Goal: Navigation & Orientation: Understand site structure

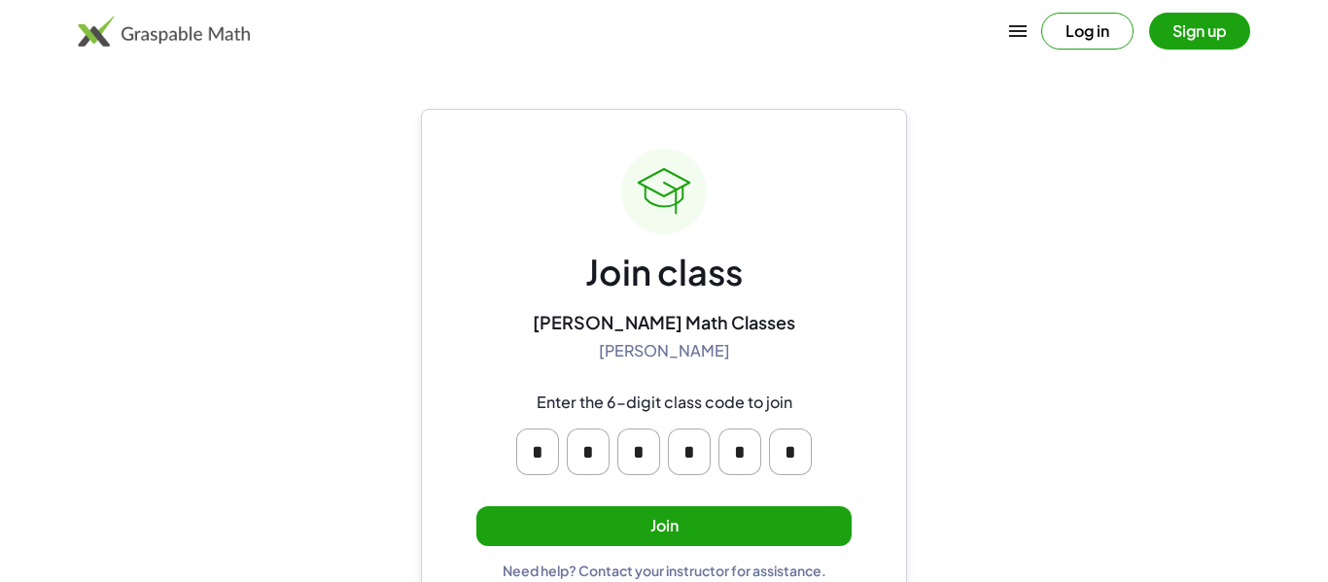
scroll to position [37, 0]
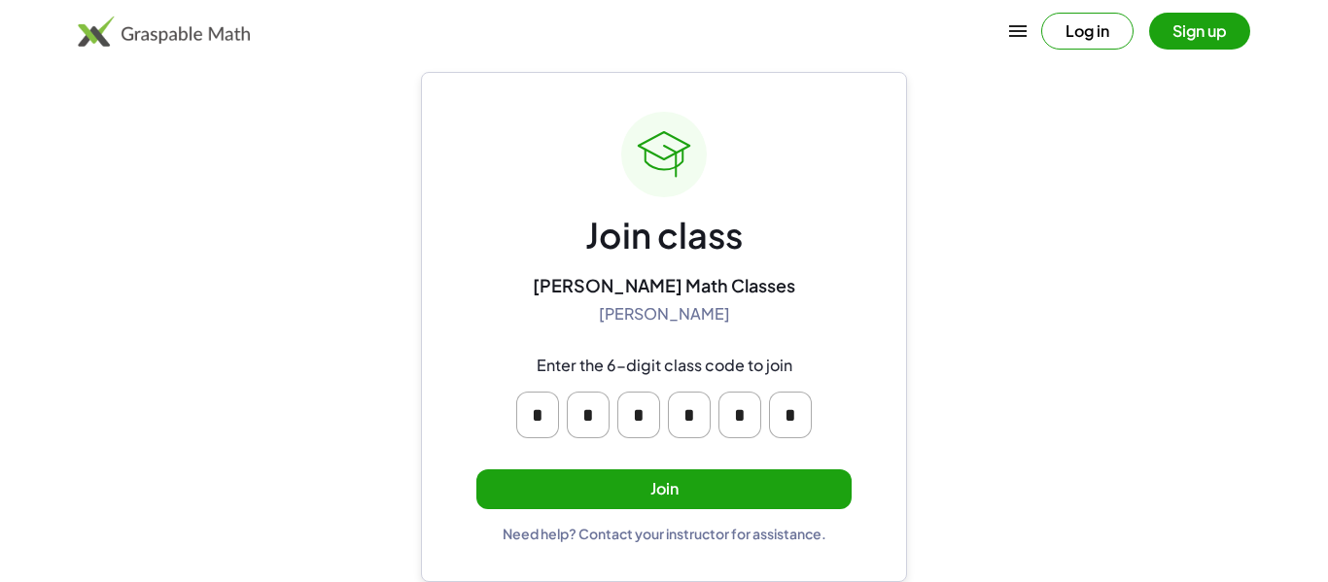
click at [762, 483] on button "Join" at bounding box center [663, 490] width 375 height 40
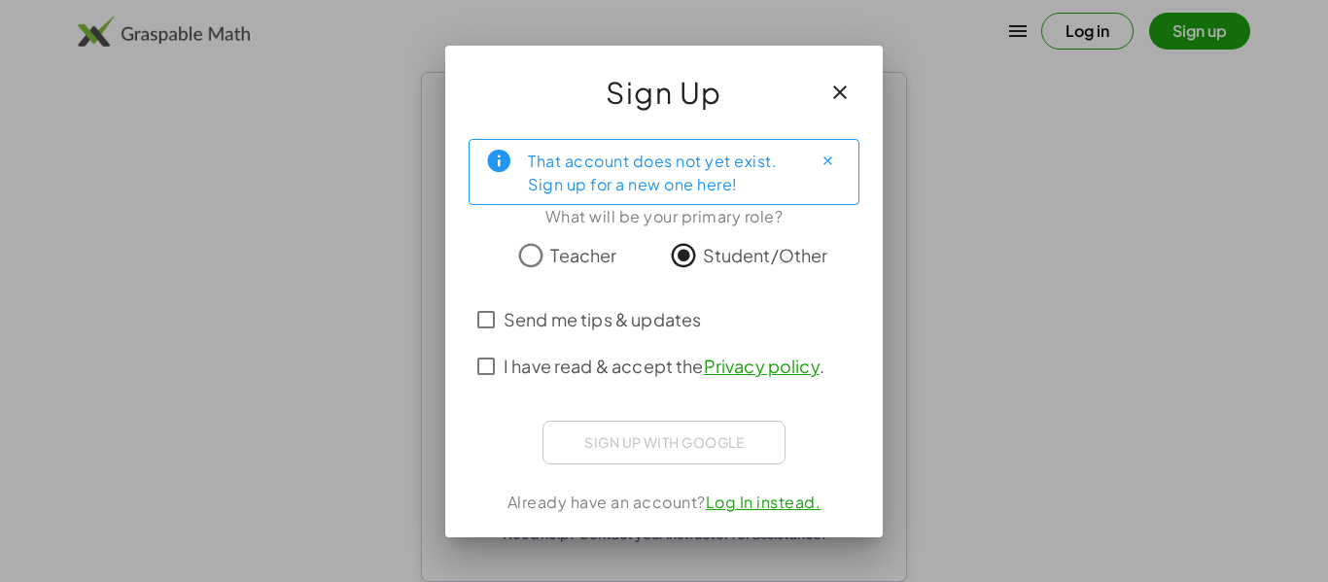
click at [595, 358] on span "I have read & accept the Privacy policy ." at bounding box center [664, 366] width 321 height 26
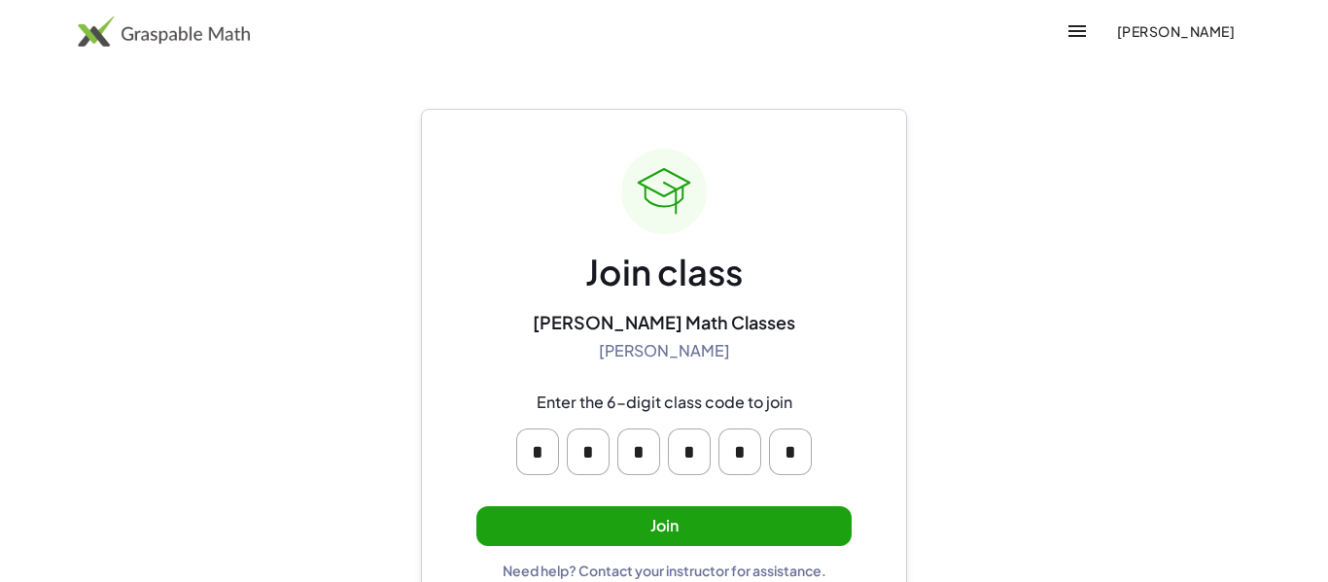
scroll to position [37, 0]
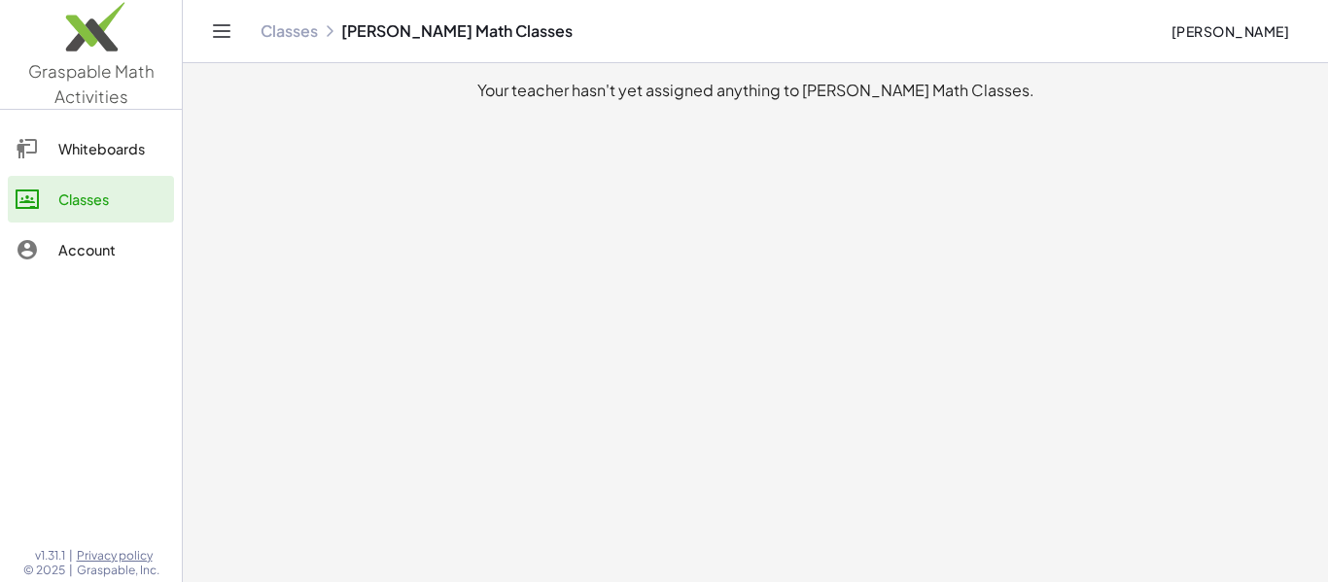
click at [73, 134] on link "Whiteboards" at bounding box center [91, 148] width 166 height 47
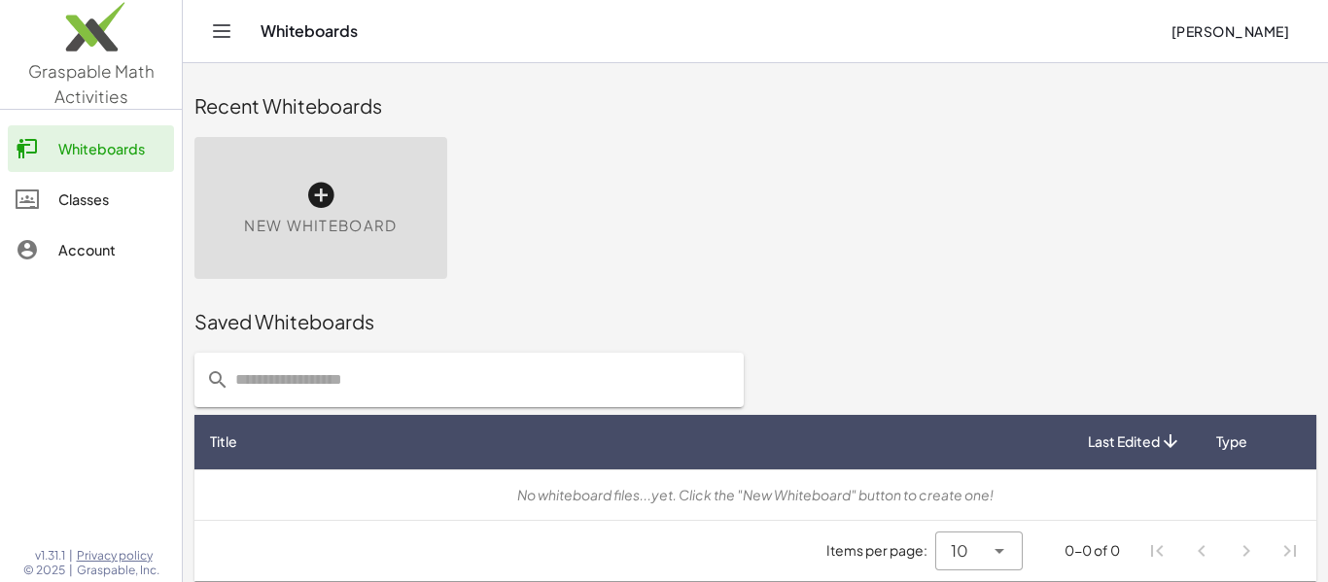
click at [70, 210] on div "Classes" at bounding box center [112, 199] width 108 height 23
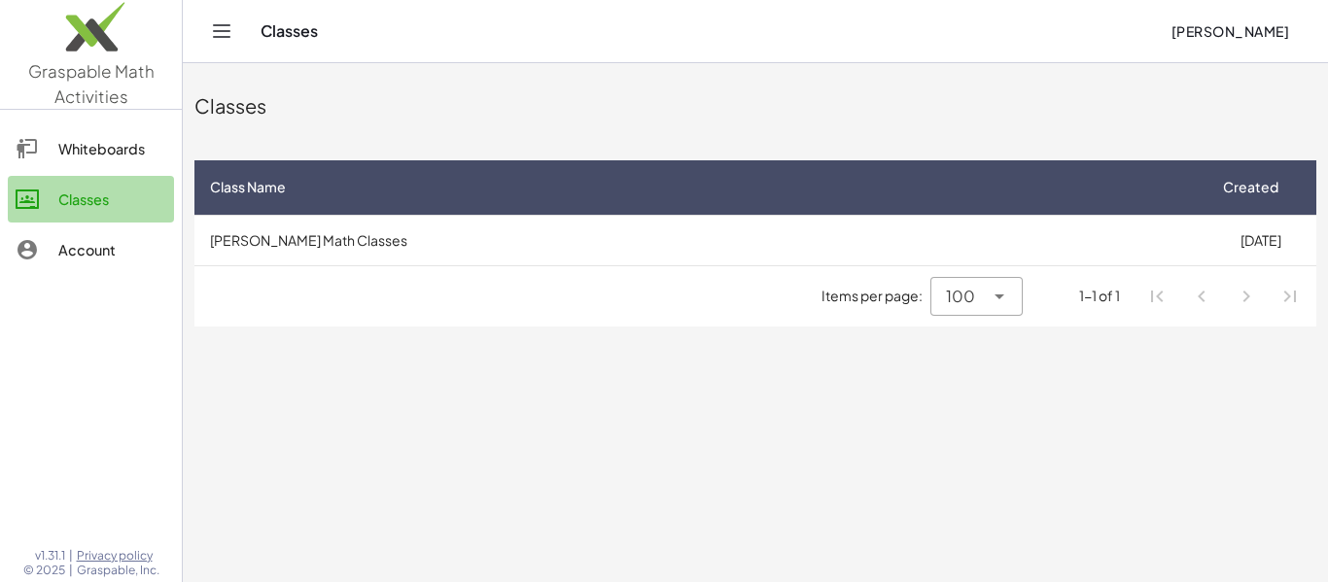
click at [125, 199] on div "Classes" at bounding box center [112, 199] width 108 height 23
click at [111, 264] on link "Account" at bounding box center [91, 250] width 166 height 47
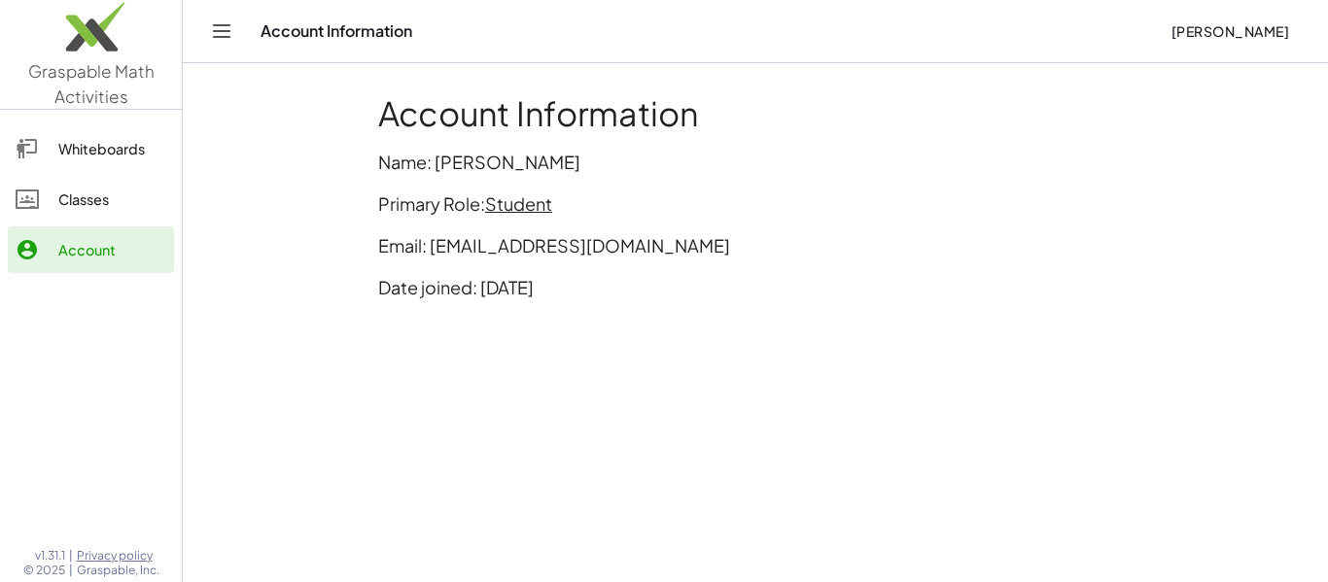
click at [109, 201] on div "Classes" at bounding box center [112, 199] width 108 height 23
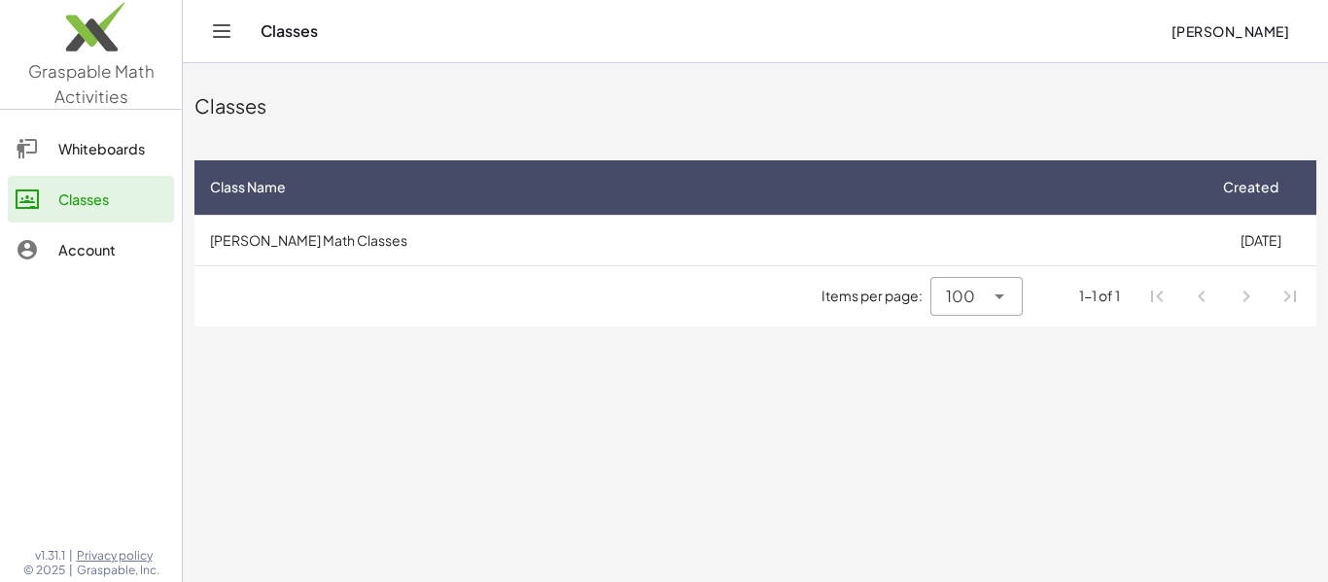
click at [83, 141] on div "Whiteboards" at bounding box center [112, 148] width 108 height 23
